Goal: Transaction & Acquisition: Download file/media

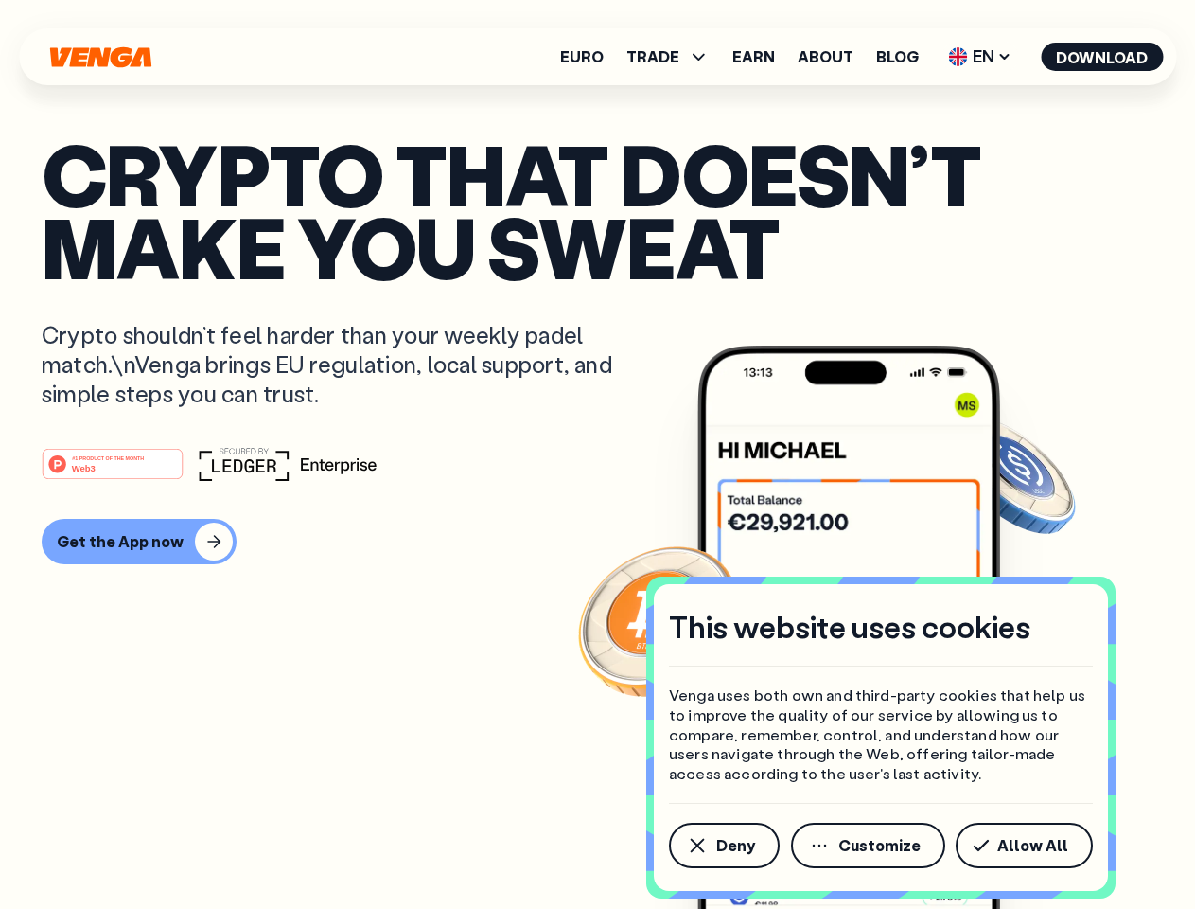
click at [597, 454] on div "#1 PRODUCT OF THE MONTH Web3" at bounding box center [598, 464] width 1112 height 34
click at [723, 845] on span "Deny" at bounding box center [736, 845] width 39 height 15
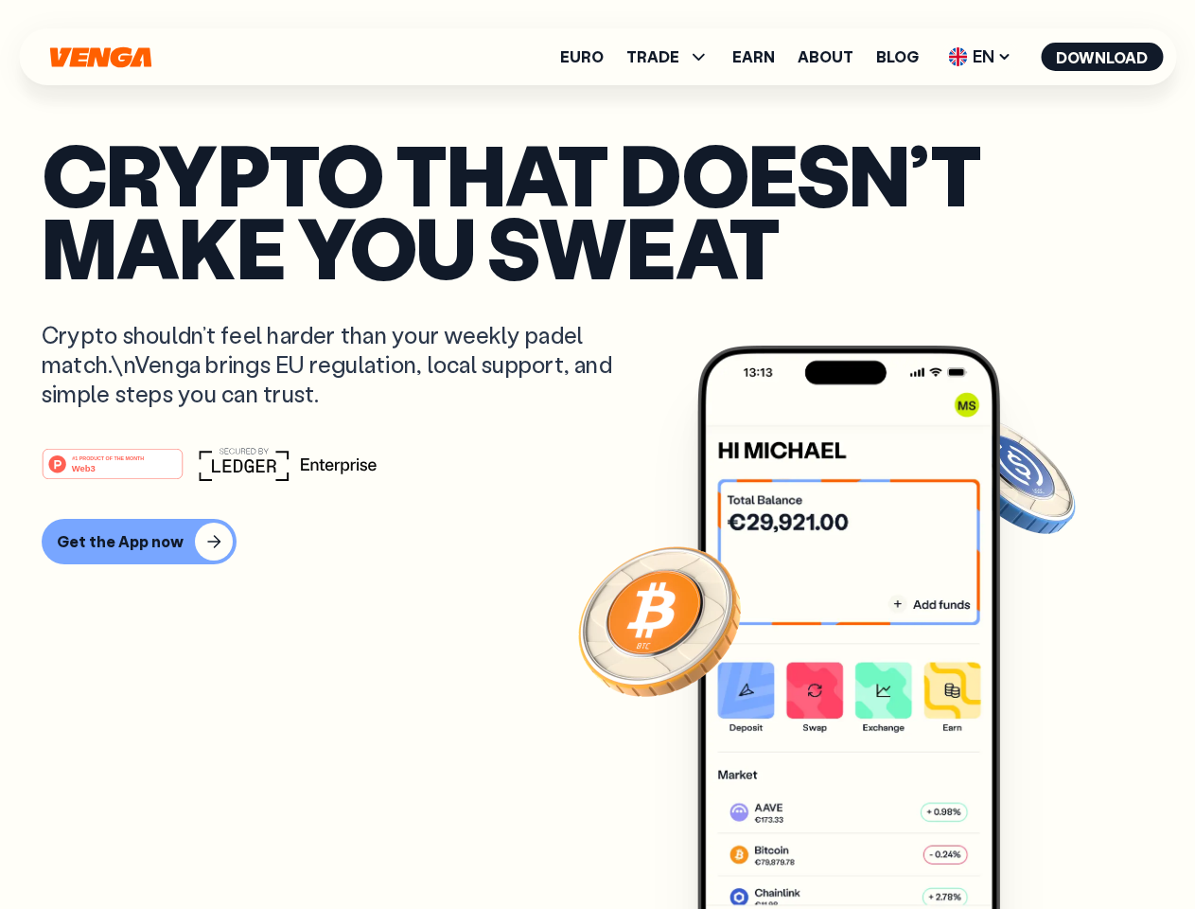
click at [870, 845] on img at bounding box center [849, 662] width 303 height 634
click at [1028, 845] on article "Crypto that doesn’t make you sweat Crypto shouldn’t feel harder than your weekl…" at bounding box center [598, 492] width 1112 height 710
click at [674, 57] on span "TRADE" at bounding box center [653, 56] width 53 height 15
click at [981, 57] on span "EN" at bounding box center [980, 57] width 77 height 30
click at [1103, 57] on button "Download" at bounding box center [1102, 57] width 122 height 28
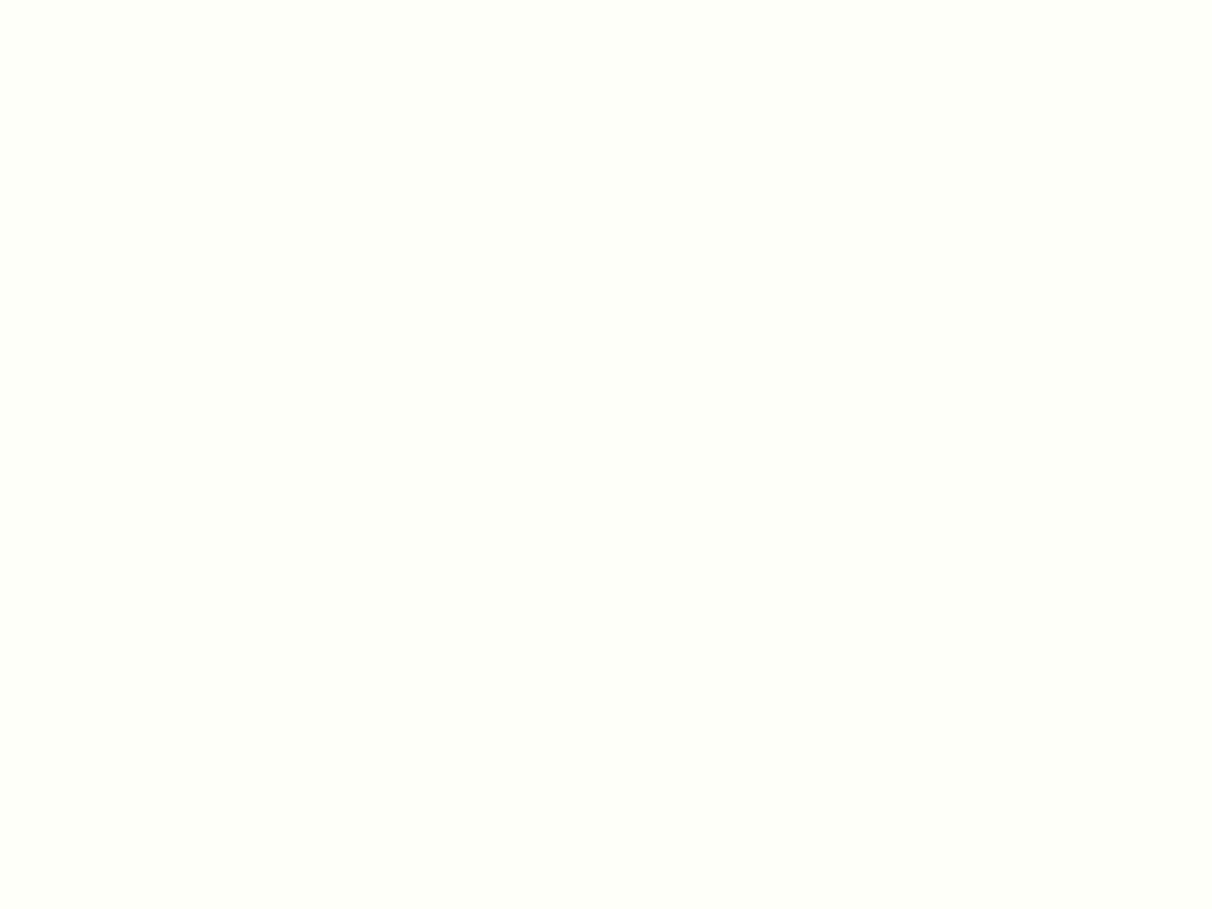
click at [136, 0] on html "This website uses cookies Venga uses both own and third-party cookies that help…" at bounding box center [606, 0] width 1212 height 0
click at [115, 0] on html "This website uses cookies Venga uses both own and third-party cookies that help…" at bounding box center [606, 0] width 1212 height 0
